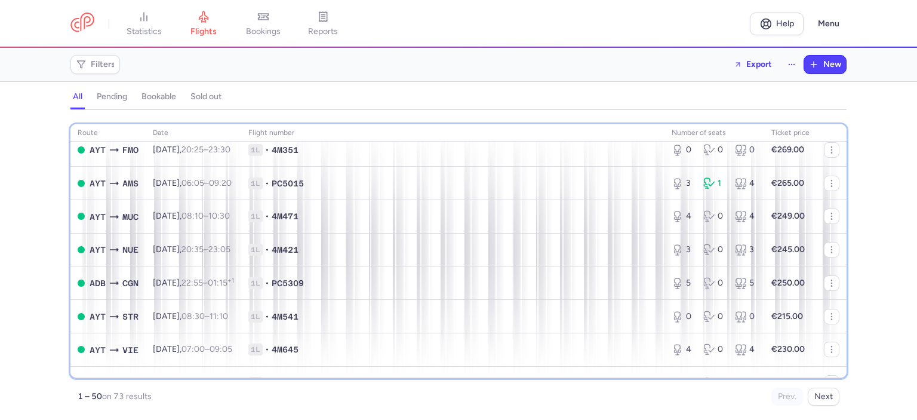
scroll to position [572, 0]
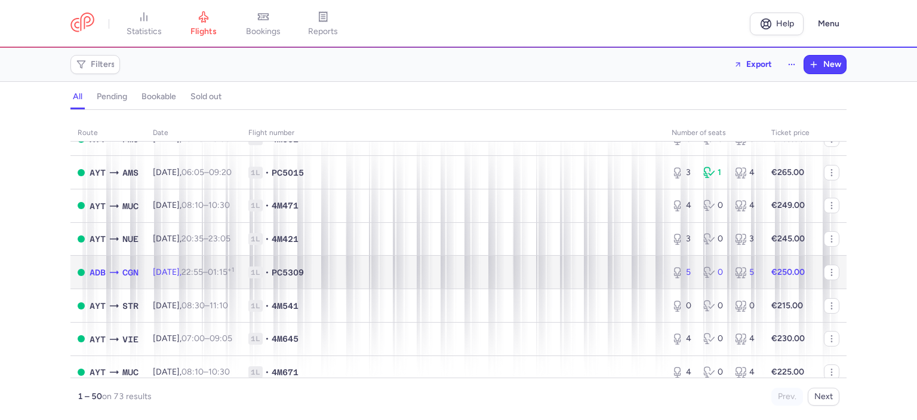
click at [485, 278] on span "1L • PC5309" at bounding box center [452, 272] width 409 height 12
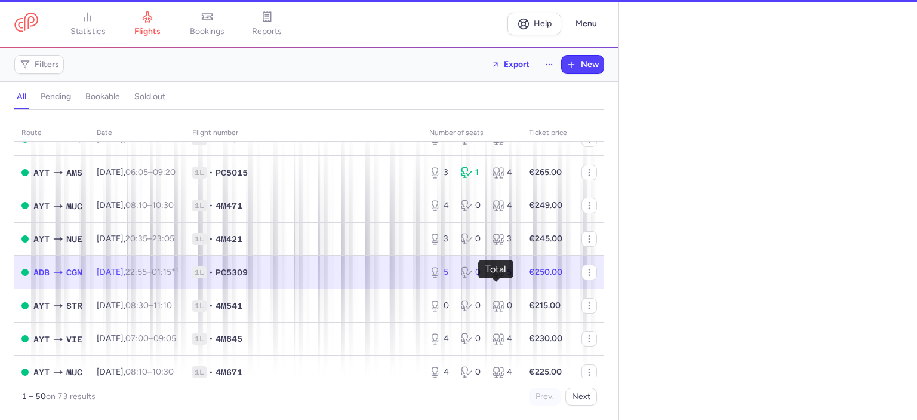
select select "days"
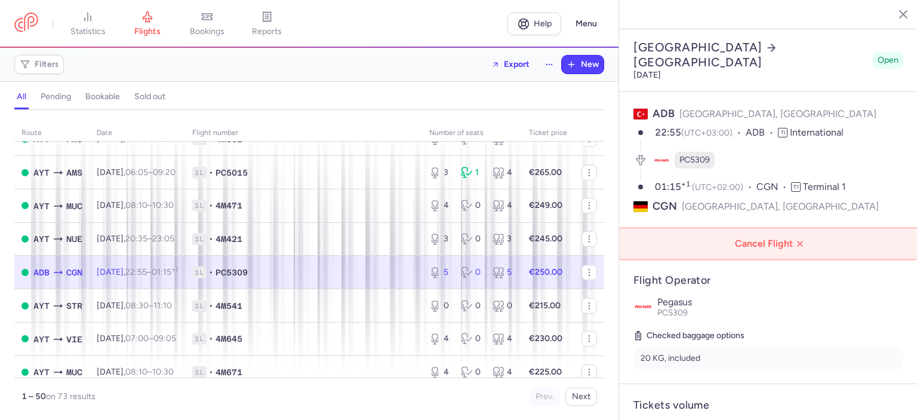
click at [764, 238] on span "Cancel Flight" at bounding box center [771, 243] width 280 height 11
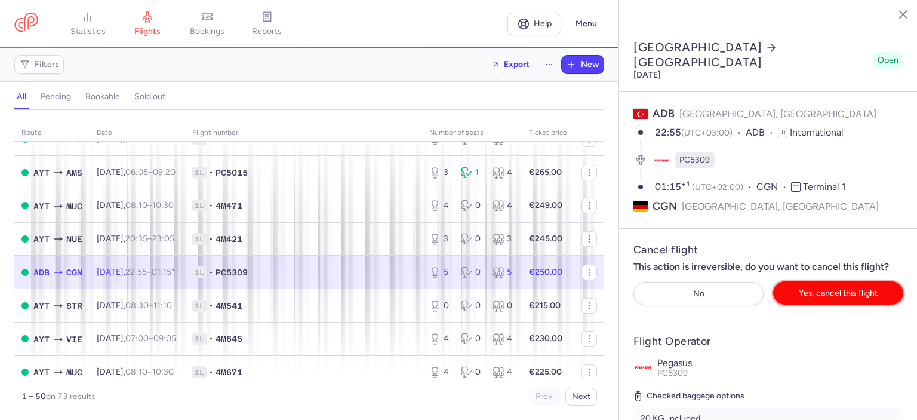
click at [829, 288] on span "Yes, cancel this flight" at bounding box center [838, 292] width 79 height 9
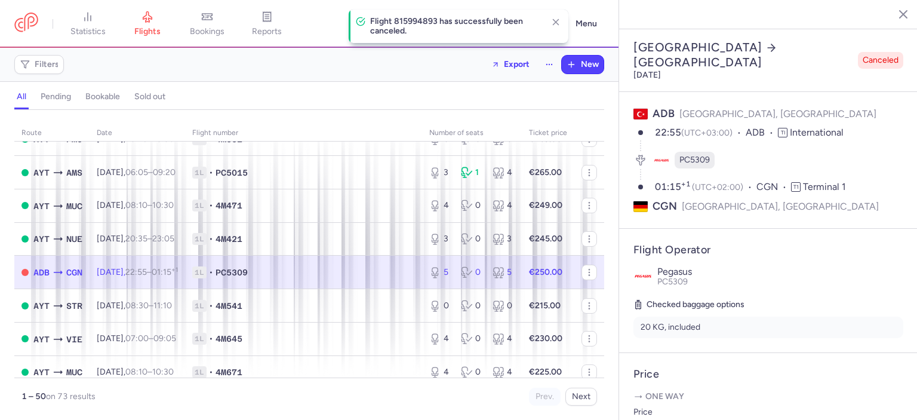
click at [896, 14] on icon "button" at bounding box center [895, 14] width 12 height 12
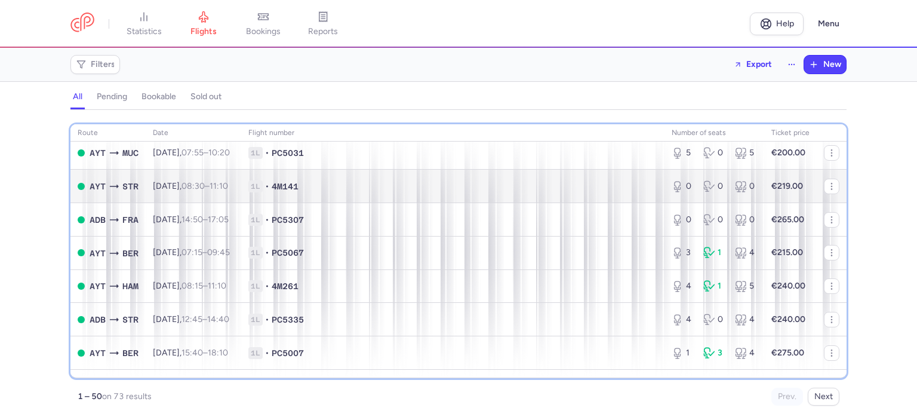
scroll to position [265, 0]
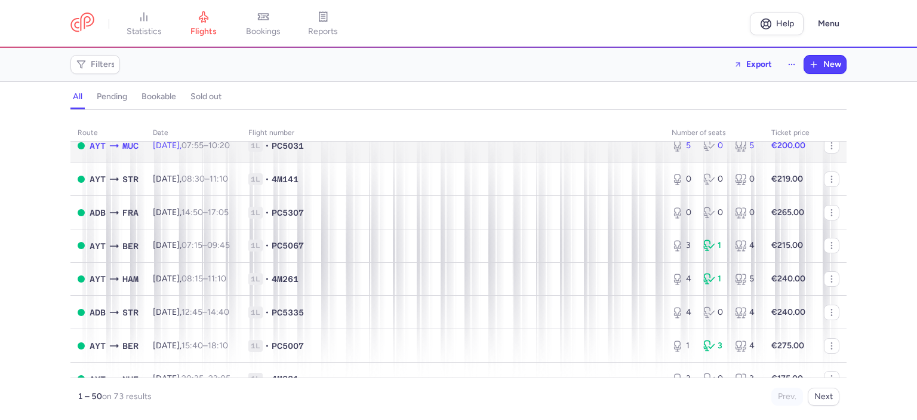
click at [407, 148] on span "1L • PC5031" at bounding box center [452, 146] width 409 height 12
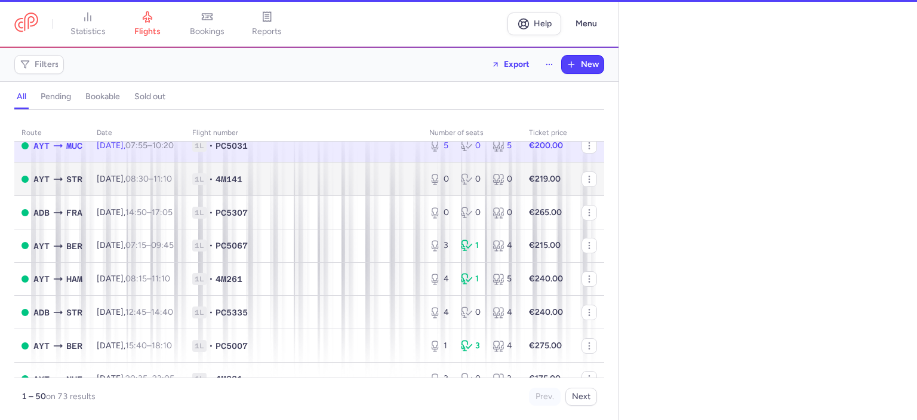
select select "days"
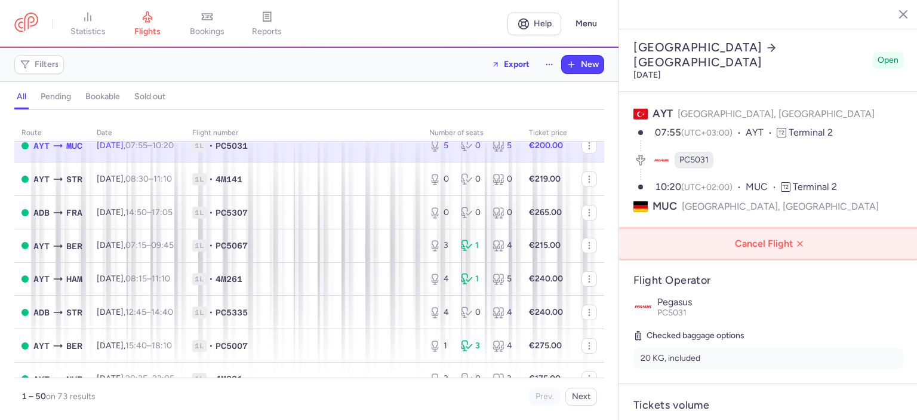
click at [758, 238] on span "Cancel Flight" at bounding box center [771, 243] width 280 height 11
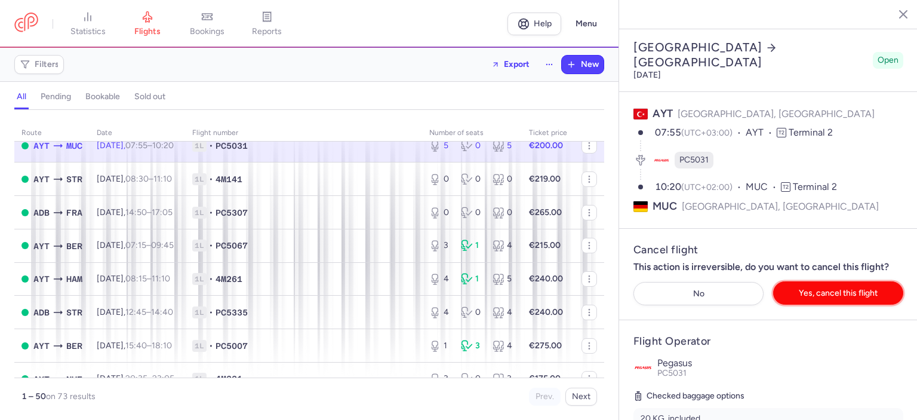
click at [838, 288] on span "Yes, cancel this flight" at bounding box center [838, 292] width 79 height 9
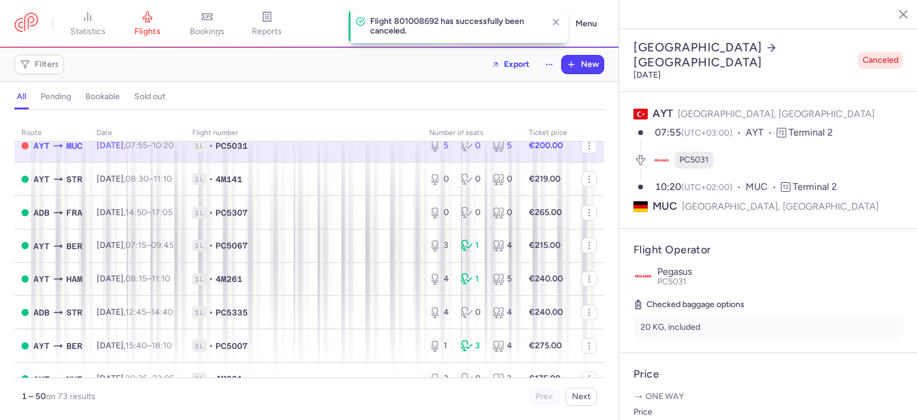
click at [896, 15] on line "button" at bounding box center [895, 14] width 6 height 6
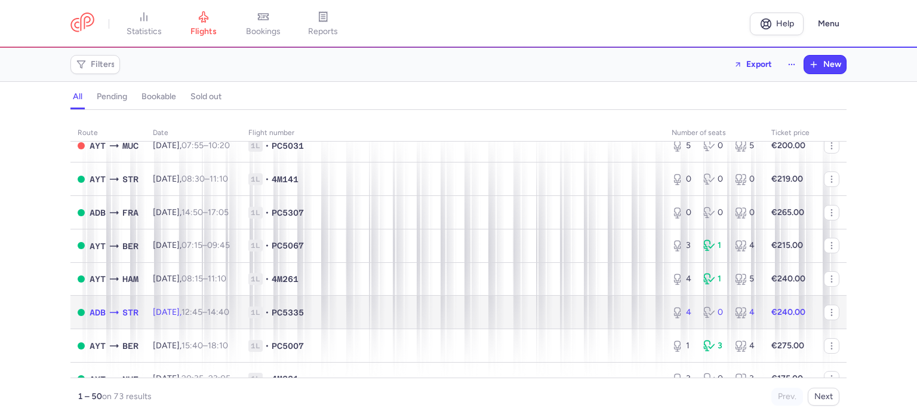
click at [406, 318] on span "1L • PC5335" at bounding box center [452, 312] width 409 height 12
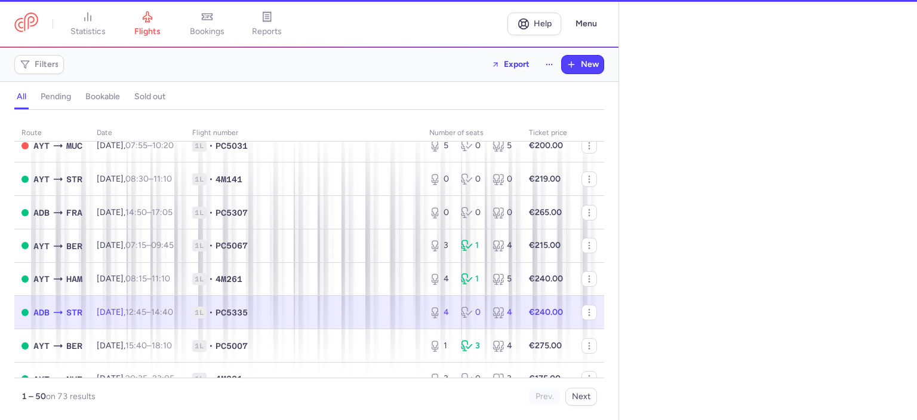
select select "days"
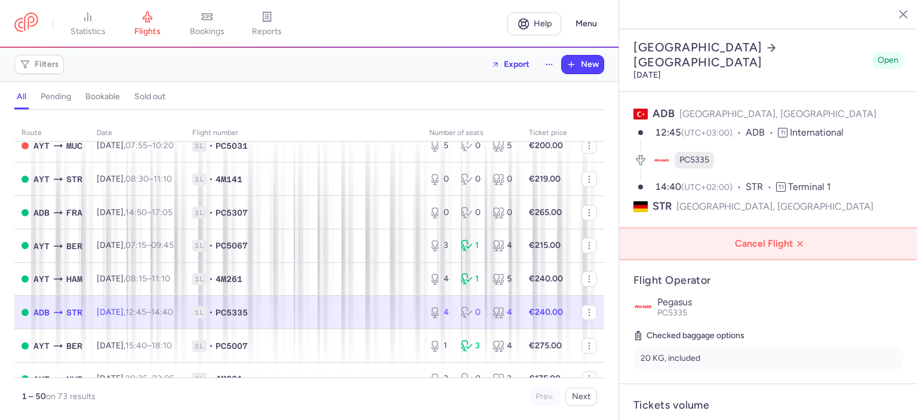
click at [748, 238] on span "Cancel Flight" at bounding box center [771, 243] width 280 height 11
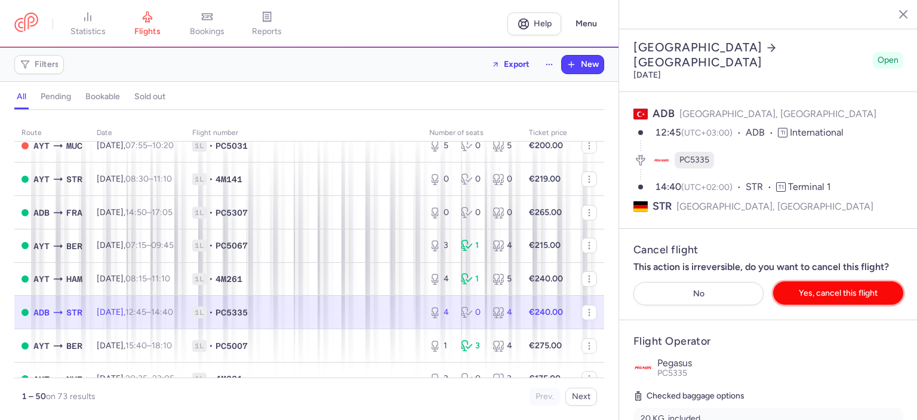
click at [824, 288] on span "Yes, cancel this flight" at bounding box center [838, 292] width 79 height 9
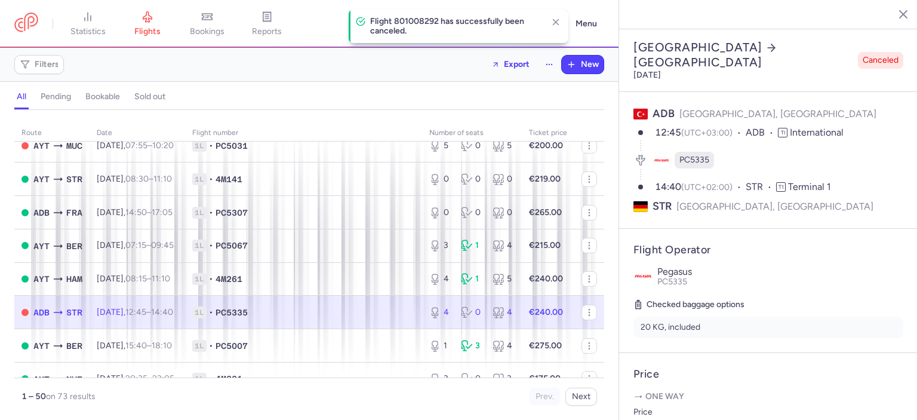
click at [895, 14] on line "button" at bounding box center [895, 14] width 6 height 6
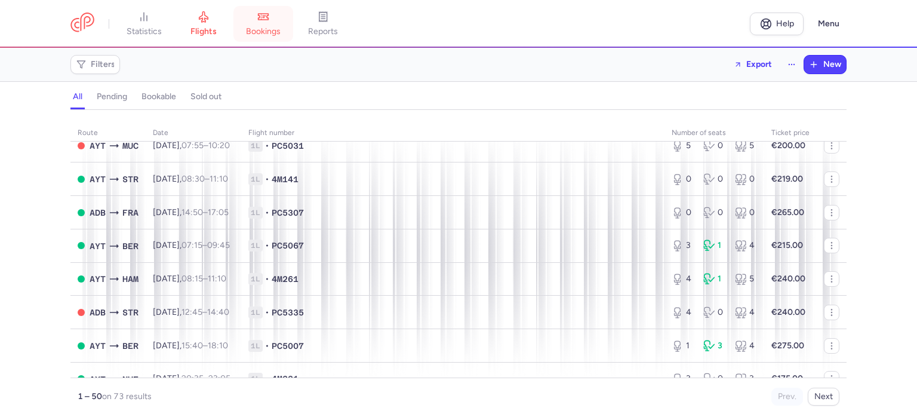
click at [268, 28] on span "bookings" at bounding box center [263, 31] width 35 height 11
click at [234, 19] on li "flights" at bounding box center [264, 24] width 60 height 26
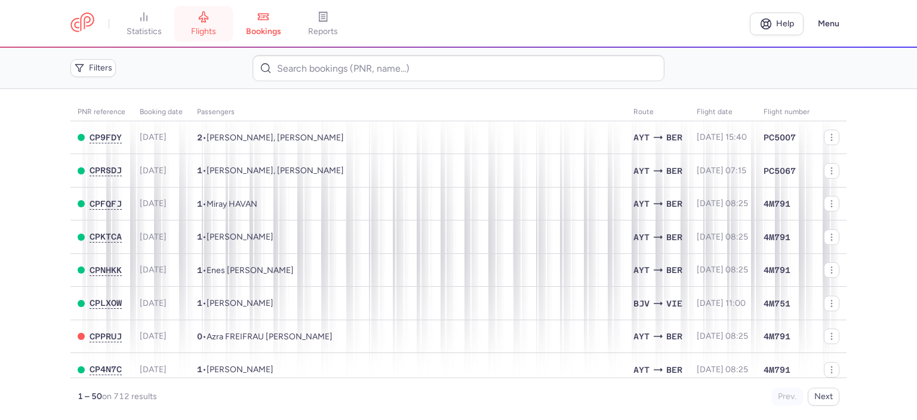
click at [202, 33] on span "flights" at bounding box center [203, 31] width 25 height 11
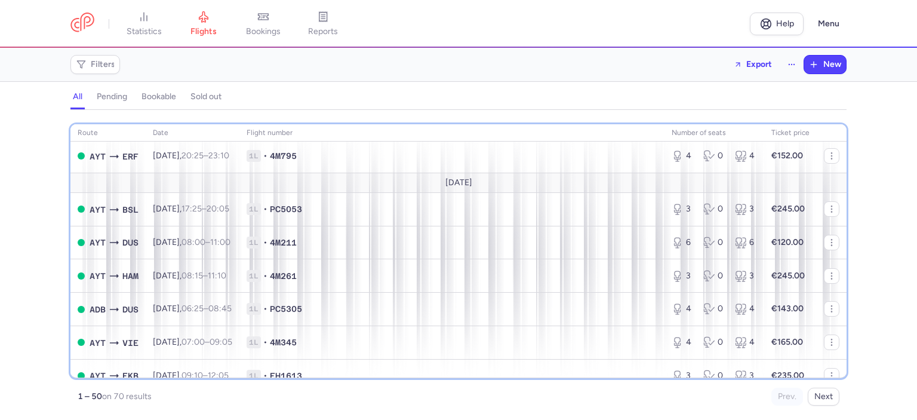
scroll to position [898, 0]
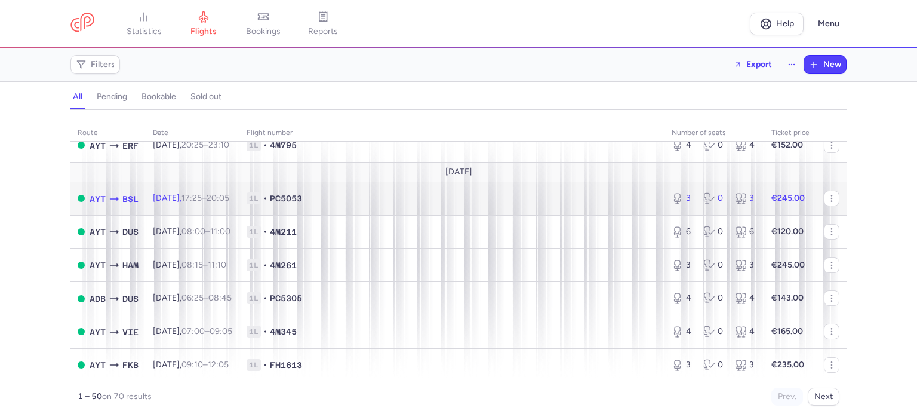
click at [558, 204] on span "1L • PC5053" at bounding box center [452, 198] width 411 height 12
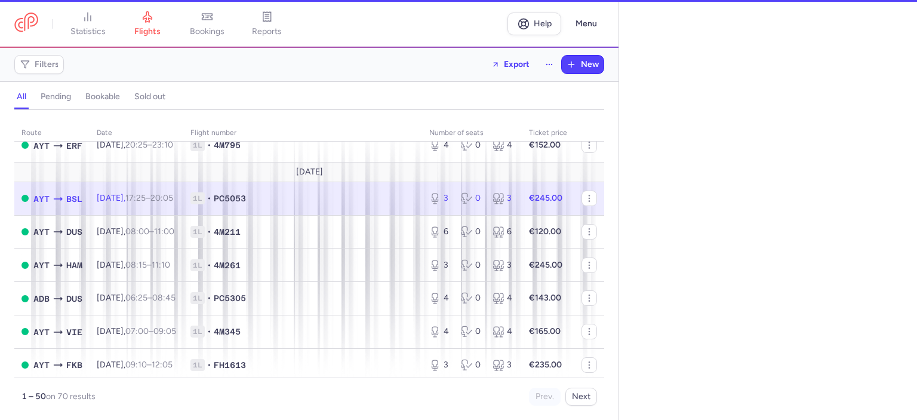
select select "days"
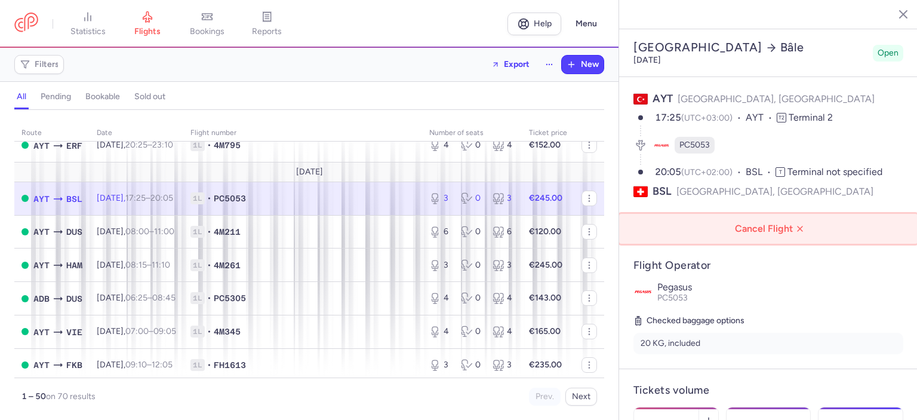
click at [770, 223] on span "Cancel Flight" at bounding box center [771, 228] width 280 height 11
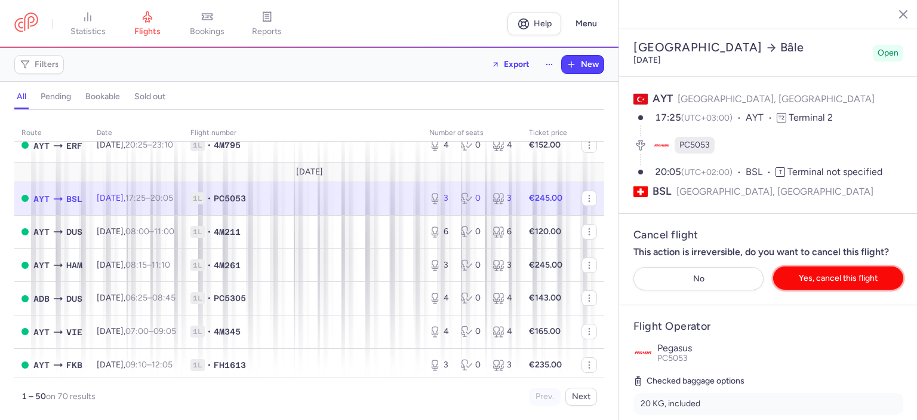
click at [819, 274] on span "Yes, cancel this flight" at bounding box center [838, 278] width 79 height 9
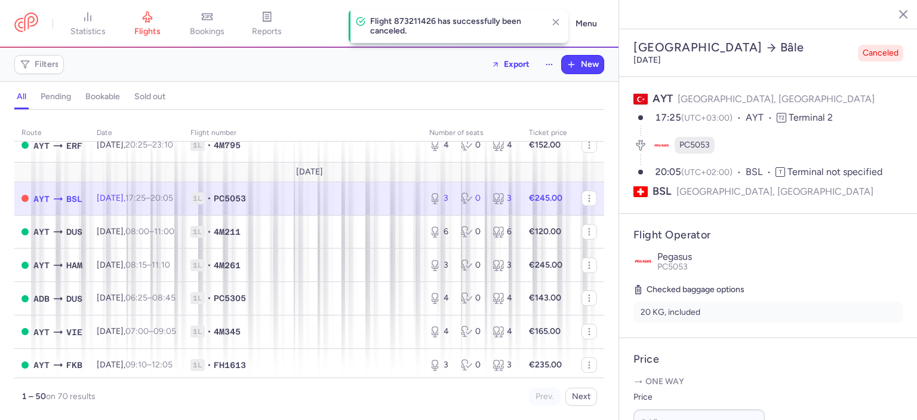
click at [890, 16] on icon "button" at bounding box center [895, 14] width 12 height 12
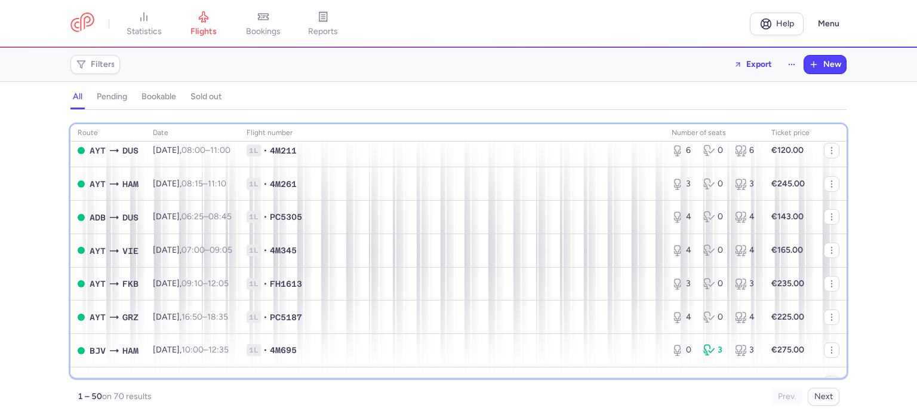
scroll to position [1026, 0]
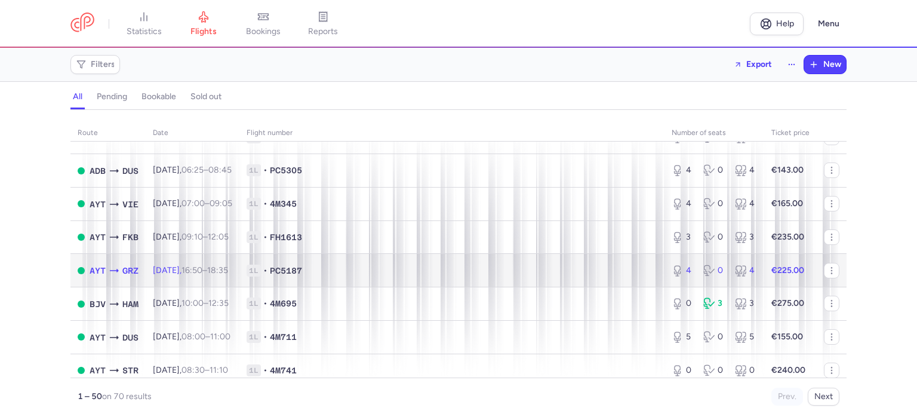
click at [399, 277] on span "1L • PC5187" at bounding box center [452, 271] width 411 height 12
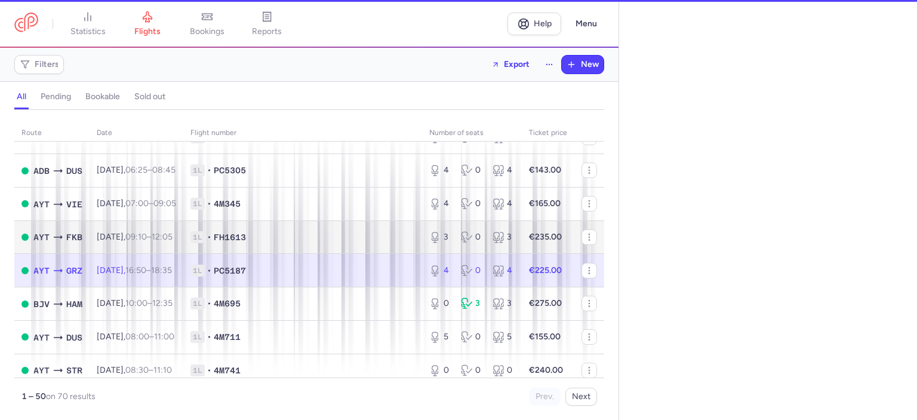
select select "days"
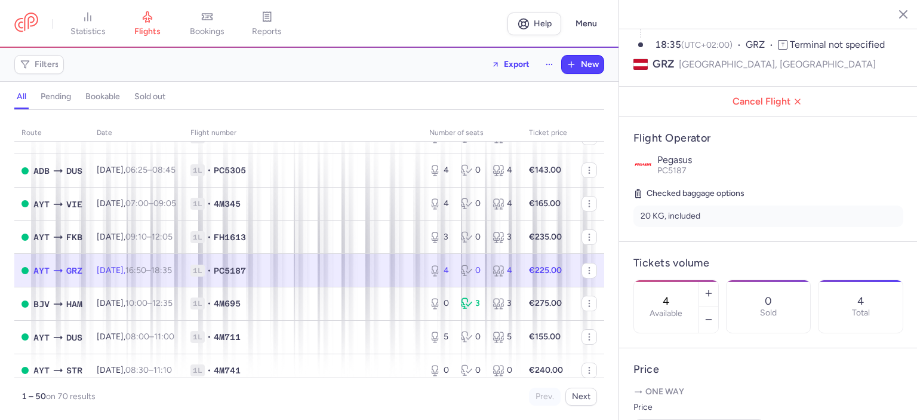
scroll to position [151, 0]
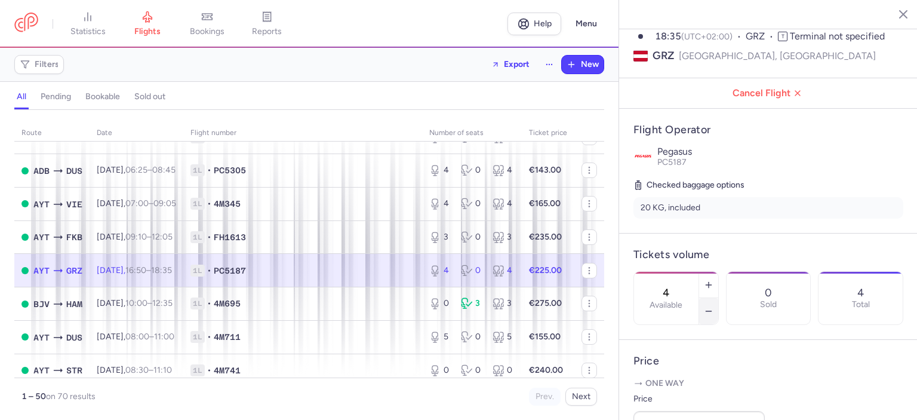
click at [714, 306] on icon "button" at bounding box center [709, 311] width 10 height 10
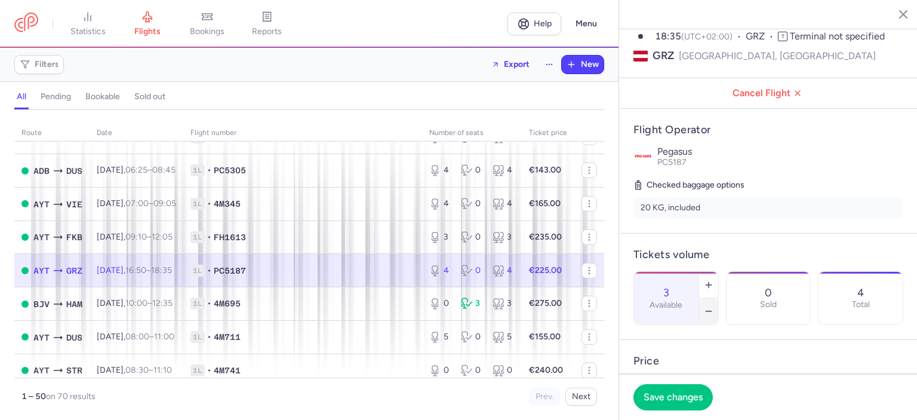
click at [714, 306] on icon "button" at bounding box center [709, 311] width 10 height 10
type input "0"
drag, startPoint x: 672, startPoint y: 396, endPoint x: 678, endPoint y: 389, distance: 9.7
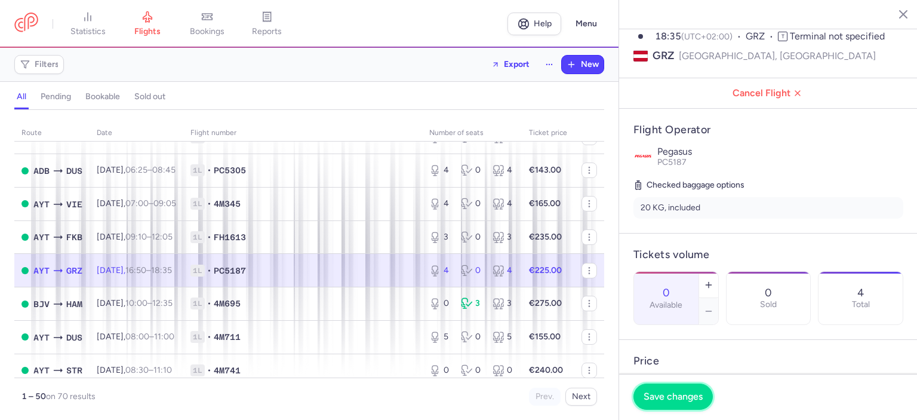
click at [672, 397] on span "Save changes" at bounding box center [673, 396] width 59 height 11
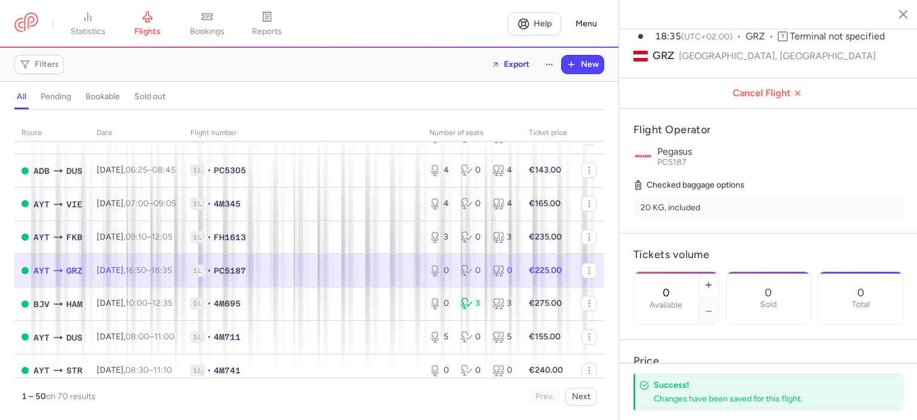
click at [896, 17] on icon "button" at bounding box center [895, 14] width 12 height 12
